Goal: Transaction & Acquisition: Obtain resource

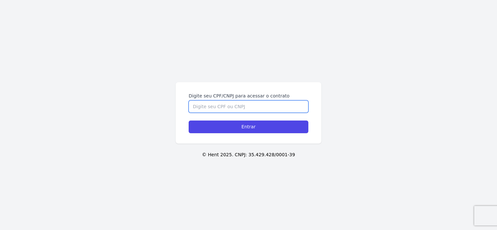
click at [243, 110] on input "Digite seu CPF/CNPJ para acessar o contrato" at bounding box center [249, 106] width 120 height 12
type input "12010854705"
click at [233, 135] on div "Digite seu CPF/CNPJ para acessar o contrato 12010854705 Entrar" at bounding box center [249, 112] width 146 height 61
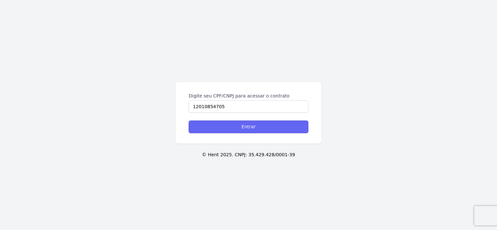
click at [241, 127] on input "Entrar" at bounding box center [249, 127] width 120 height 13
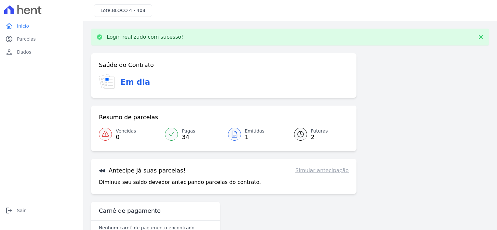
click at [247, 132] on span "Emitidas" at bounding box center [255, 131] width 20 height 7
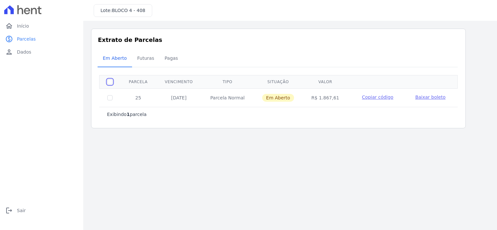
click at [110, 83] on input "checkbox" at bounding box center [109, 81] width 5 height 5
checkbox input "true"
click at [430, 93] on td "Baixar boleto" at bounding box center [430, 97] width 46 height 17
click at [431, 99] on span "Baixar boleto" at bounding box center [430, 97] width 30 height 5
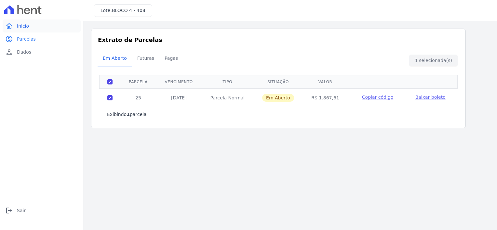
click at [25, 28] on span "Início" at bounding box center [23, 26] width 12 height 7
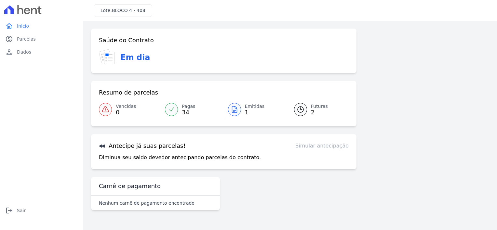
click at [63, 77] on div "home Início home Início paid Parcelas paid Parcelas person Dados person Dados l…" at bounding box center [42, 122] width 78 height 205
click at [326, 102] on link "Futuras 2" at bounding box center [317, 109] width 62 height 18
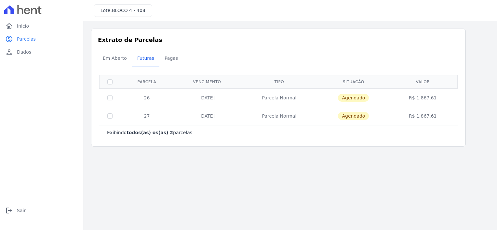
click at [324, 107] on td "Agendado" at bounding box center [354, 116] width 72 height 18
drag, startPoint x: 325, startPoint y: 104, endPoint x: 366, endPoint y: 102, distance: 41.3
click at [366, 102] on tbody "26 20/10/2025 Parcela Normal Agendado R$ 1.867,61 27 20/11/2025 Parcela Normal …" at bounding box center [278, 106] width 358 height 37
drag, startPoint x: 366, startPoint y: 102, endPoint x: 191, endPoint y: 103, distance: 175.9
click at [190, 103] on td "20/10/2025" at bounding box center [206, 97] width 67 height 19
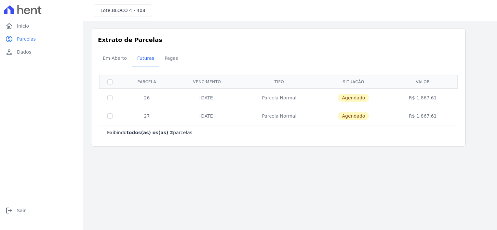
click at [205, 92] on td "20/10/2025" at bounding box center [206, 97] width 67 height 19
click at [108, 95] on input "checkbox" at bounding box center [109, 97] width 5 height 5
checkbox input "true"
click at [442, 61] on div "Em Aberto Futuras Pagas" at bounding box center [279, 59] width 362 height 16
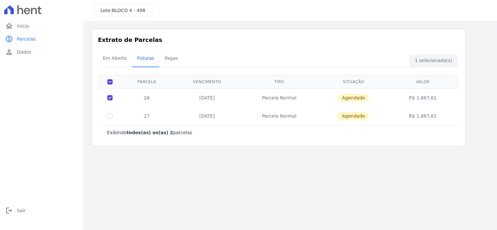
click at [380, 94] on td "Agendado" at bounding box center [354, 97] width 72 height 19
click at [362, 100] on span "Agendado" at bounding box center [353, 98] width 31 height 8
drag, startPoint x: 362, startPoint y: 100, endPoint x: 306, endPoint y: 99, distance: 55.6
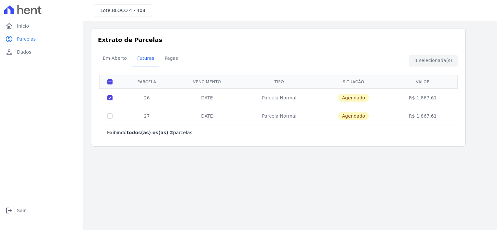
click at [312, 99] on td "Parcela Normal" at bounding box center [279, 97] width 77 height 19
click at [302, 99] on td "Parcela Normal" at bounding box center [279, 97] width 77 height 19
click at [289, 99] on td "Parcela Normal" at bounding box center [279, 97] width 77 height 19
click at [161, 55] on span "Pagas" at bounding box center [171, 58] width 21 height 13
click at [166, 58] on span "Pagas" at bounding box center [171, 58] width 21 height 13
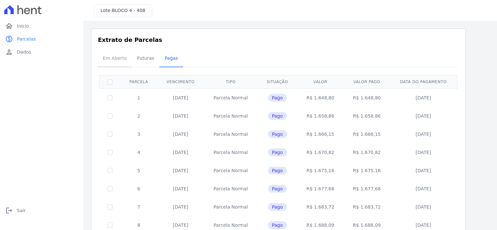
click at [116, 60] on span "Em Aberto" at bounding box center [115, 58] width 32 height 13
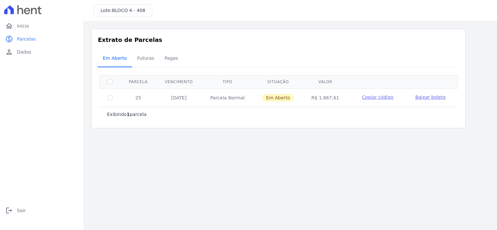
click at [118, 56] on span "Em Aberto" at bounding box center [115, 58] width 32 height 13
click at [147, 58] on span "Futuras" at bounding box center [145, 58] width 25 height 13
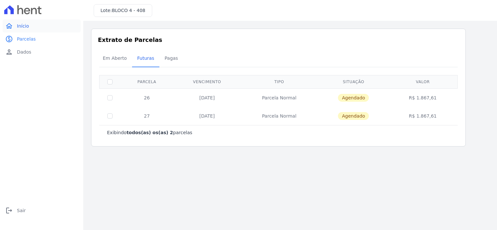
click at [44, 29] on link "home Início" at bounding box center [42, 26] width 78 height 13
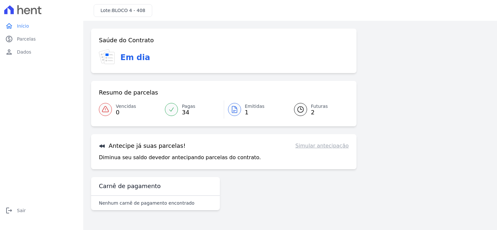
click at [245, 106] on span "Emitidas" at bounding box center [255, 106] width 20 height 7
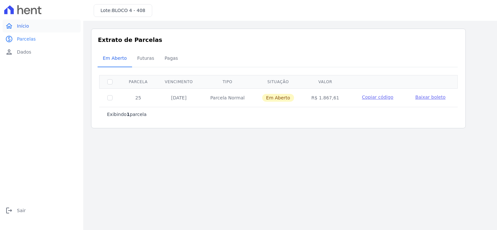
click at [32, 28] on link "home Início" at bounding box center [42, 26] width 78 height 13
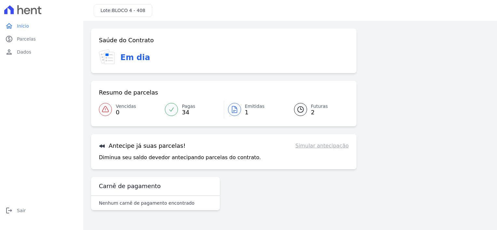
click at [178, 101] on link "Pagas 34" at bounding box center [192, 109] width 62 height 18
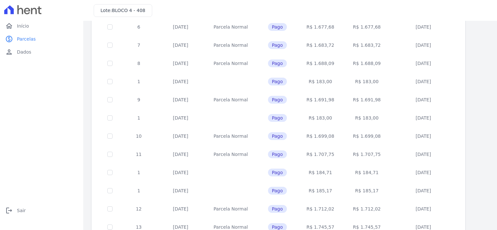
scroll to position [97, 0]
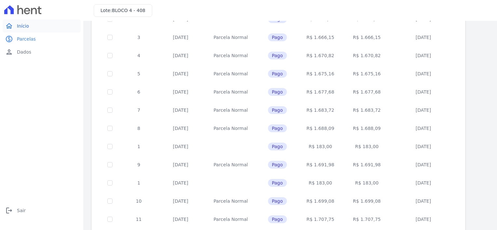
click at [32, 23] on link "home Início" at bounding box center [42, 26] width 78 height 13
